Goal: Check status: Check status

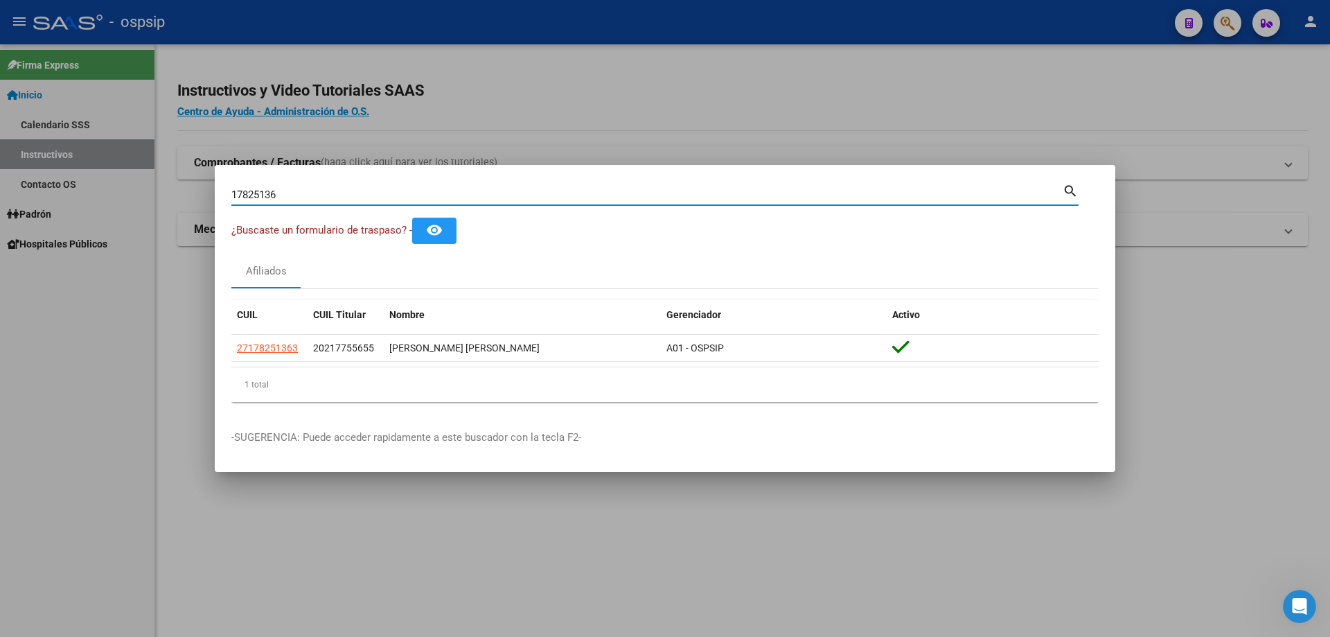
click at [380, 195] on input "17825136" at bounding box center [646, 194] width 831 height 12
type input "52787445"
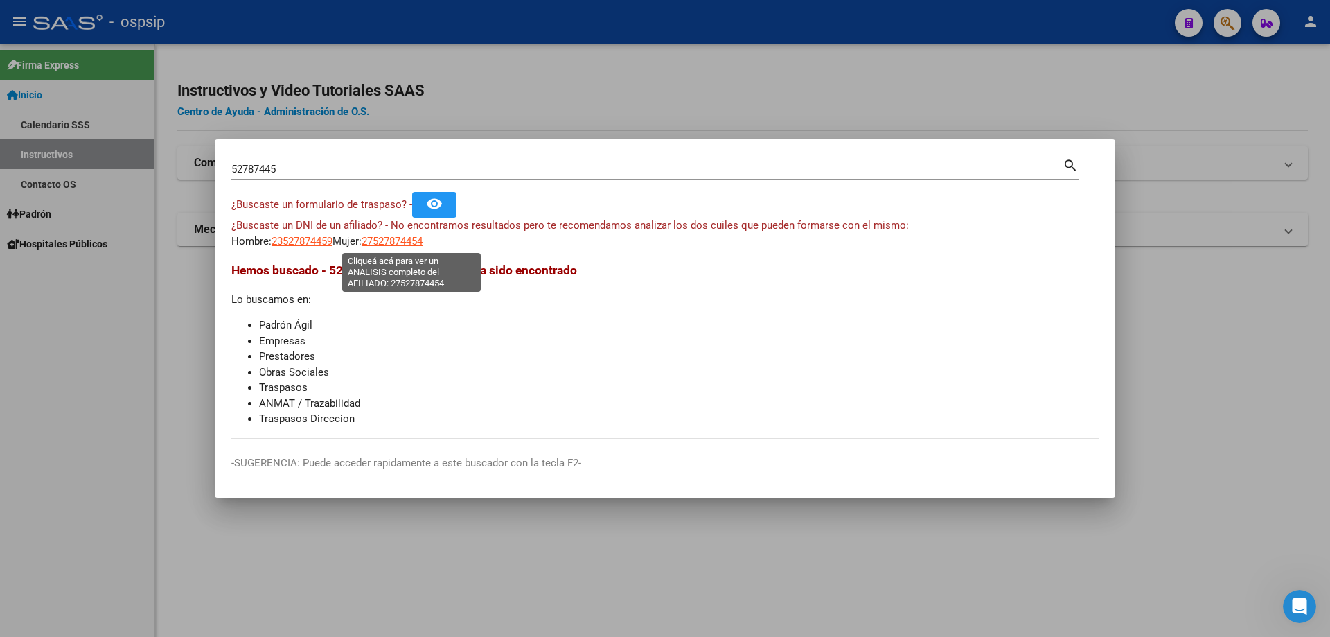
click at [420, 238] on span "27527874454" at bounding box center [392, 241] width 61 height 12
type textarea "27527874454"
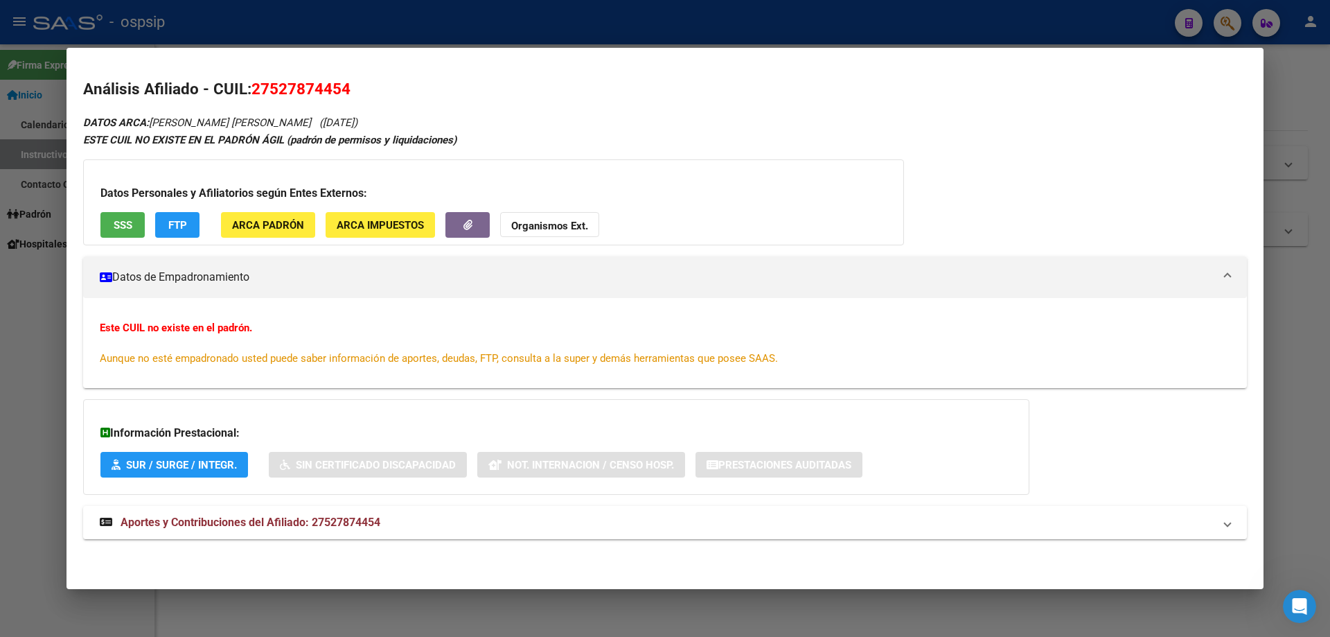
click at [118, 219] on span "SSS" at bounding box center [123, 225] width 19 height 12
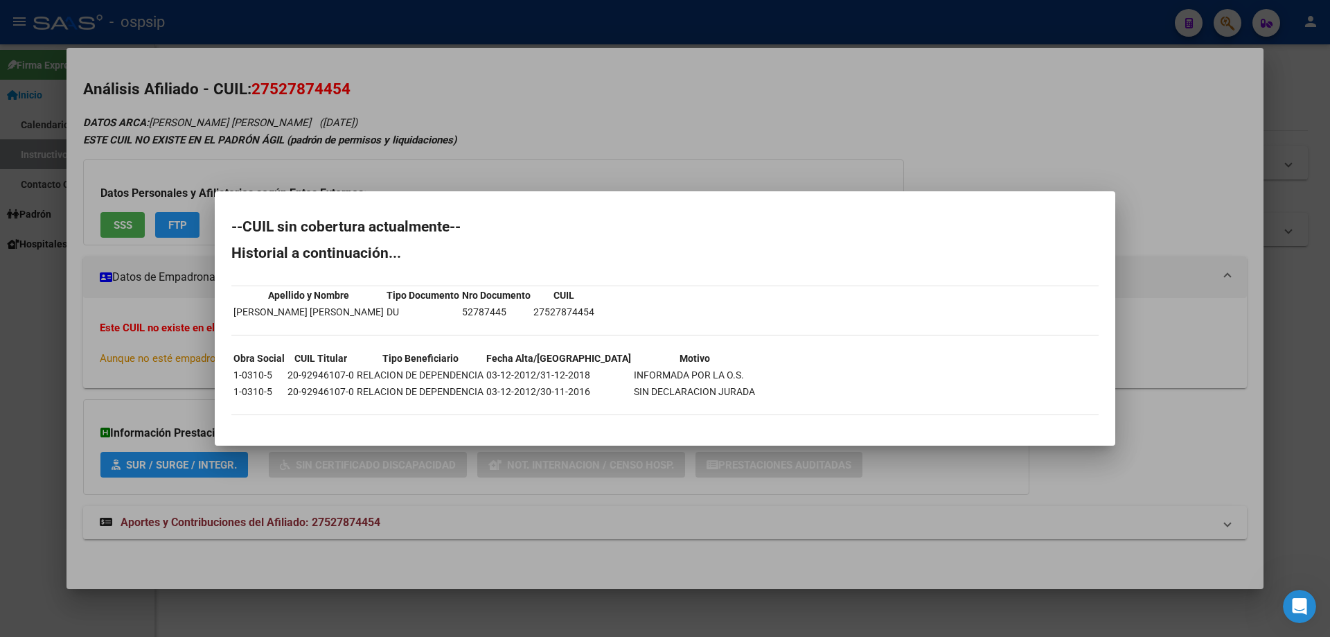
click at [139, 314] on div at bounding box center [665, 318] width 1330 height 637
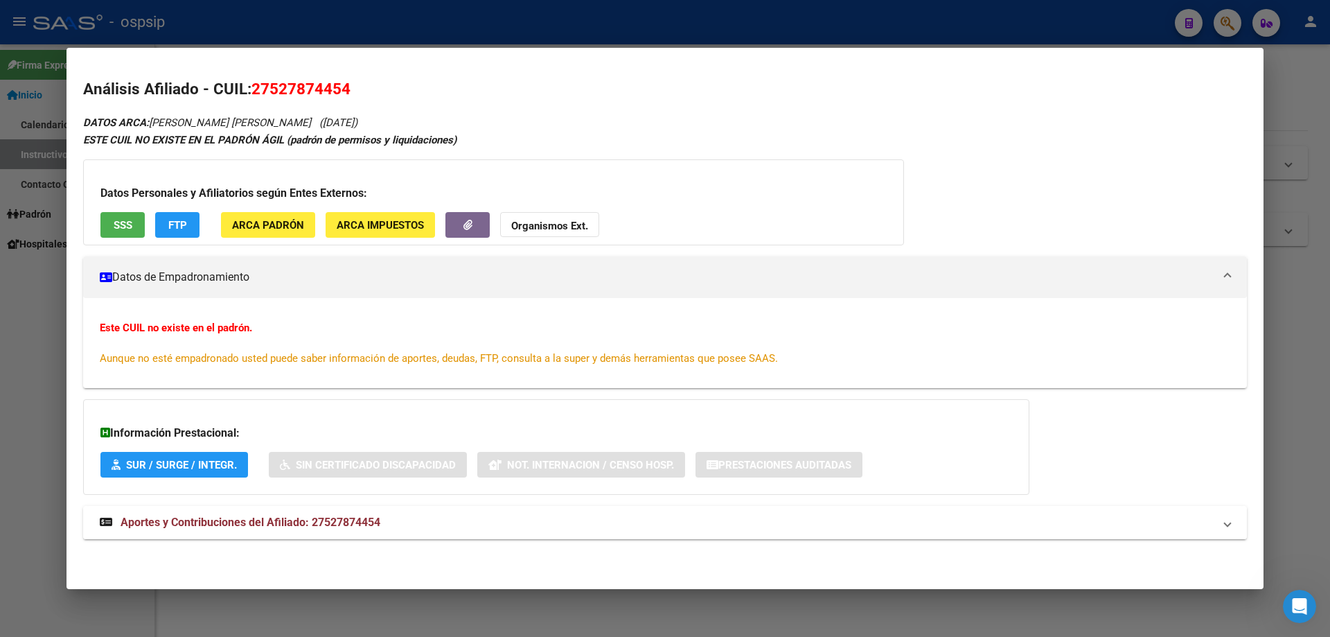
click at [323, 520] on span "Aportes y Contribuciones del Afiliado: 27527874454" at bounding box center [251, 521] width 260 height 13
click at [131, 222] on span "SSS" at bounding box center [123, 225] width 19 height 12
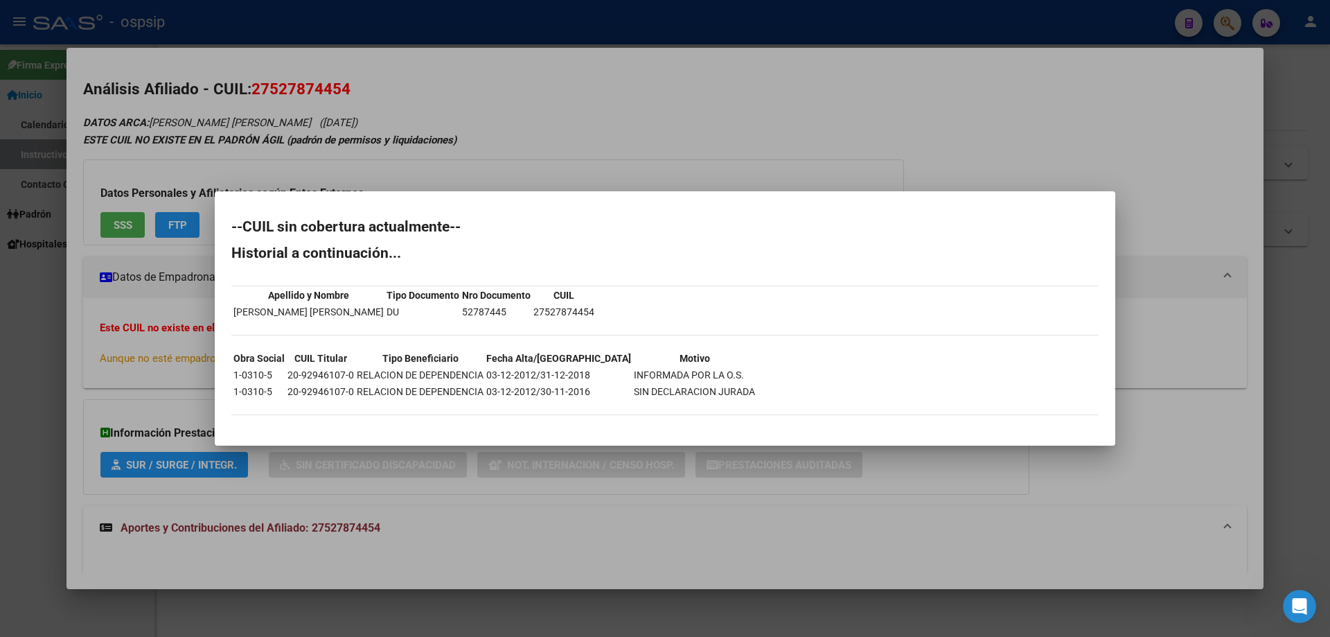
click at [396, 142] on div at bounding box center [665, 318] width 1330 height 637
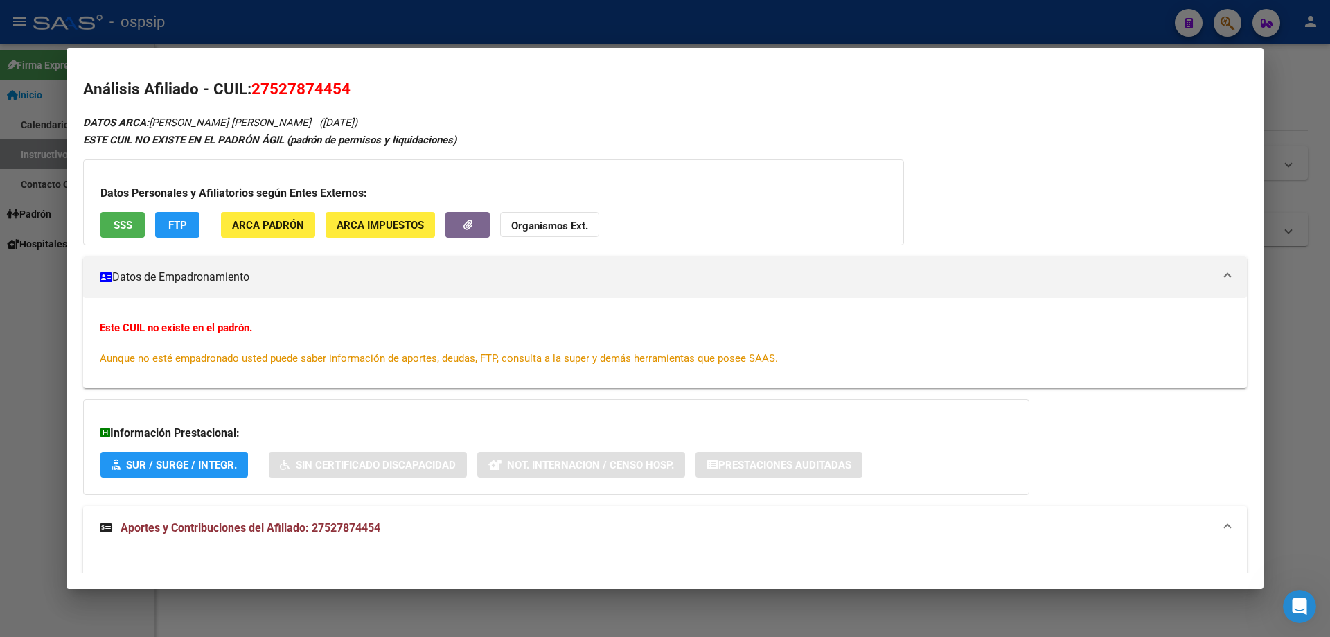
drag, startPoint x: 378, startPoint y: 24, endPoint x: 379, endPoint y: 158, distance: 133.7
click at [378, 24] on div at bounding box center [665, 318] width 1330 height 637
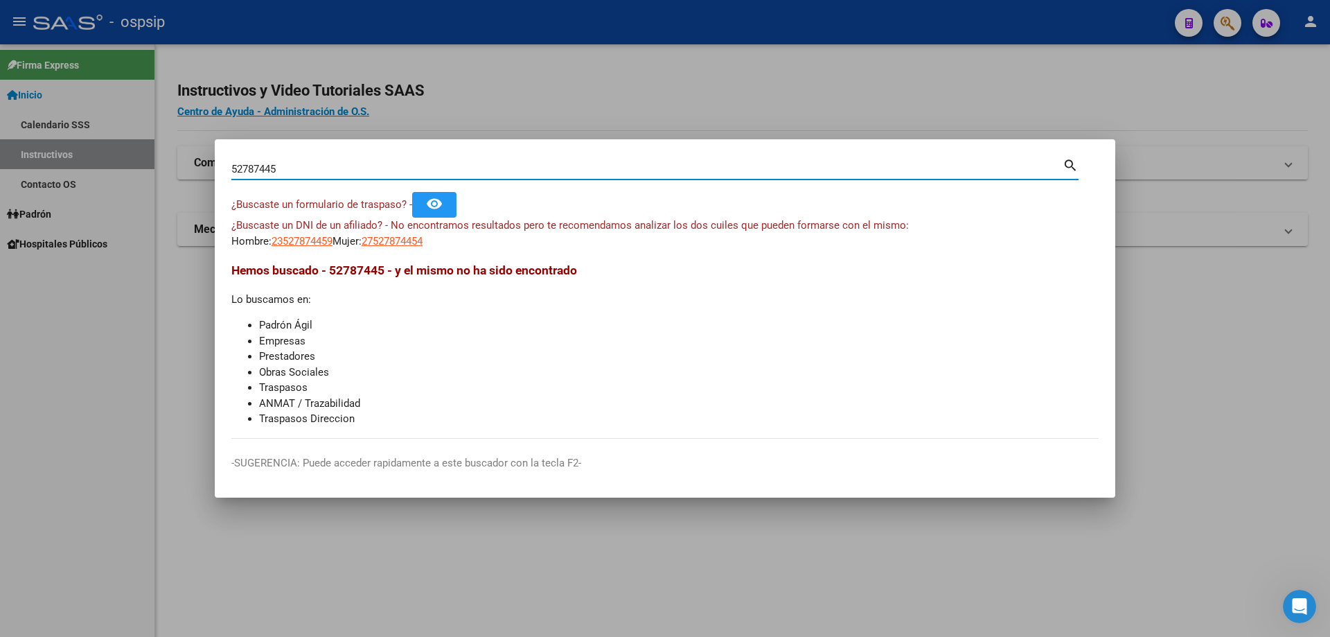
drag, startPoint x: 319, startPoint y: 171, endPoint x: 179, endPoint y: 177, distance: 140.0
click at [179, 177] on div "52787445 Buscar (apellido, dni, cuil, nro traspaso, cuit, obra social) search ¿…" at bounding box center [665, 318] width 1330 height 637
click at [392, 168] on input "52787445" at bounding box center [646, 169] width 831 height 12
drag, startPoint x: 363, startPoint y: 166, endPoint x: 175, endPoint y: 164, distance: 188.4
click at [175, 164] on div "52787445 Buscar (apellido, dni, cuil, nro traspaso, cuit, obra social) search ¿…" at bounding box center [665, 318] width 1330 height 637
